Goal: Task Accomplishment & Management: Manage account settings

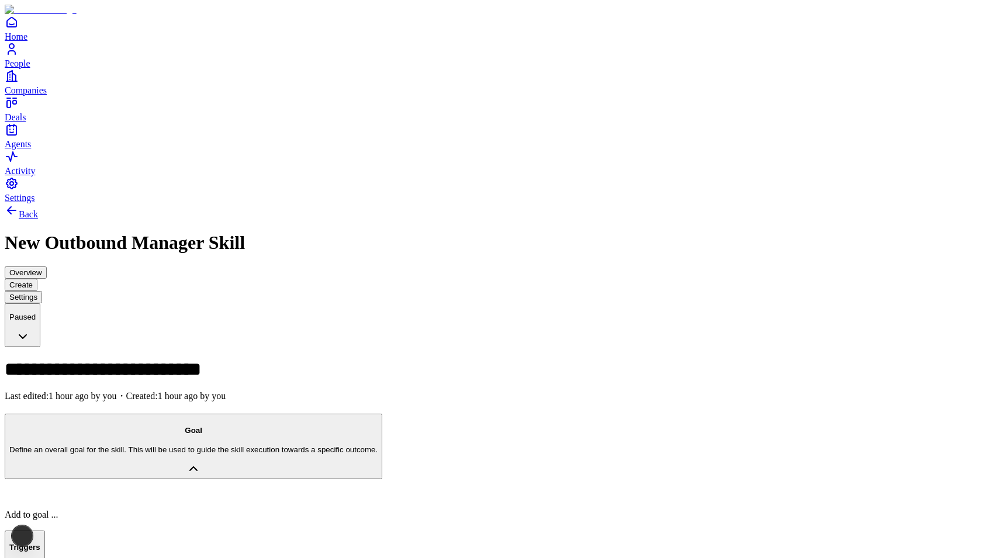
click at [35, 203] on span "Settings" at bounding box center [20, 198] width 30 height 10
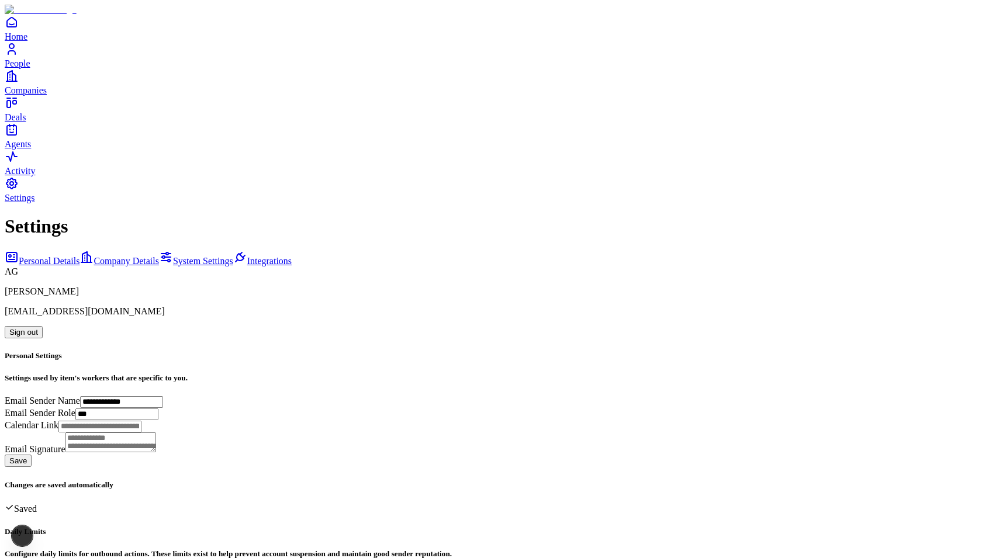
scroll to position [98, 0]
click at [247, 256] on span "Integrations" at bounding box center [269, 261] width 44 height 10
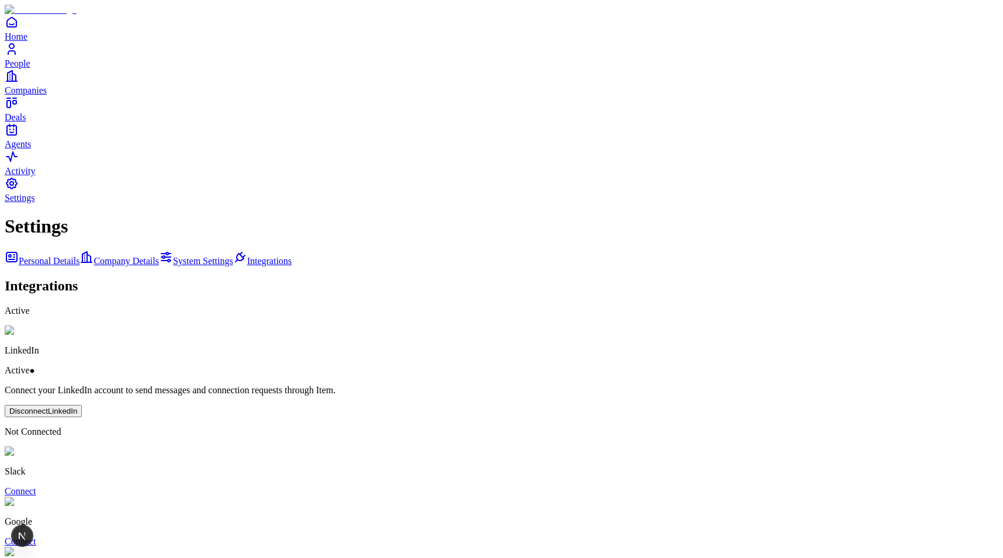
scroll to position [11, 0]
click at [82, 405] on button "Disconnect LinkedIn" at bounding box center [43, 411] width 77 height 12
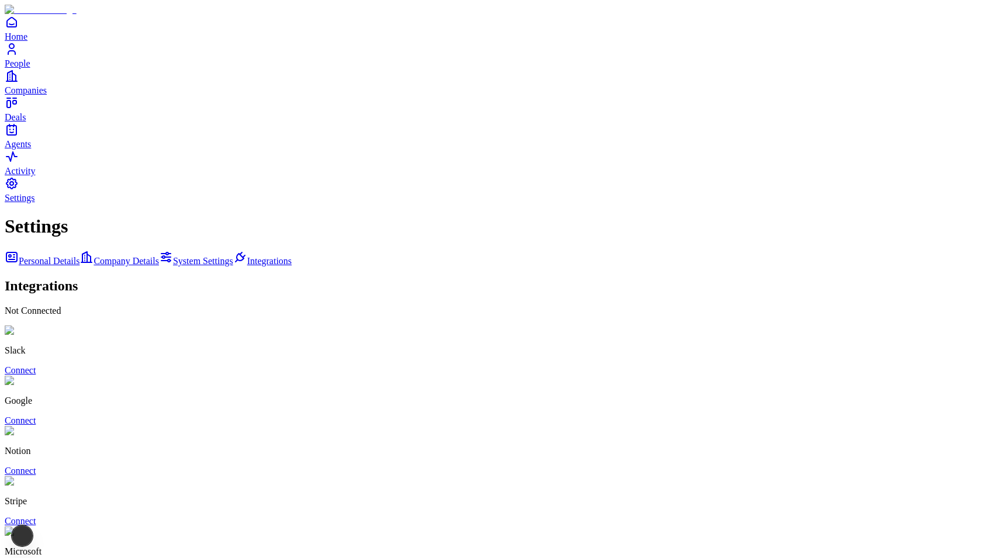
scroll to position [0, 0]
